Goal: Information Seeking & Learning: Learn about a topic

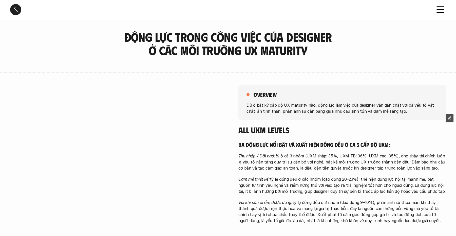
click at [18, 11] on div at bounding box center [15, 9] width 11 height 11
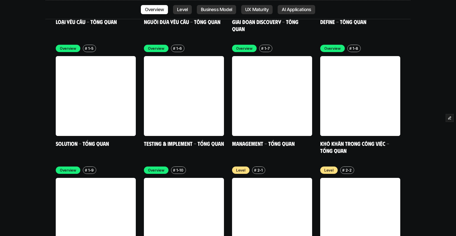
scroll to position [1617, 0]
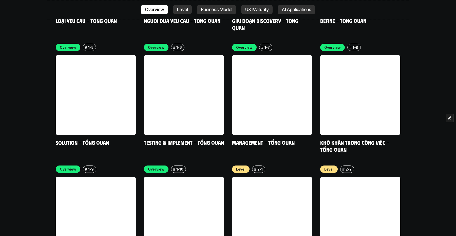
click at [279, 177] on link at bounding box center [272, 217] width 80 height 80
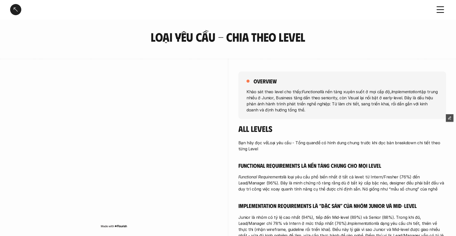
click at [18, 11] on div at bounding box center [15, 9] width 11 height 11
